Goal: Transaction & Acquisition: Purchase product/service

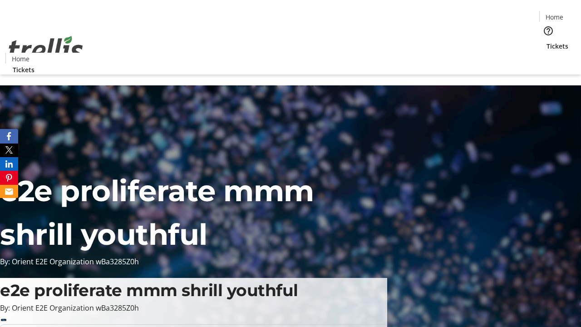
click at [546, 41] on span "Tickets" at bounding box center [557, 46] width 22 height 10
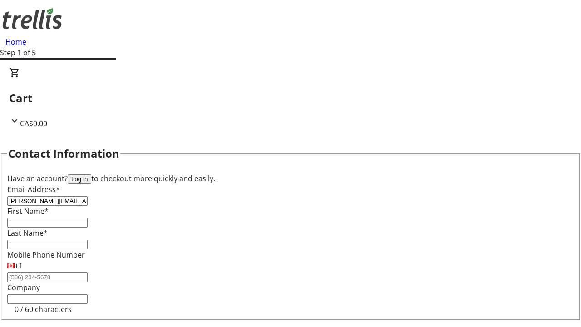
type input "[PERSON_NAME][EMAIL_ADDRESS][DOMAIN_NAME]"
type input "[PERSON_NAME]"
